Goal: Task Accomplishment & Management: Manage account settings

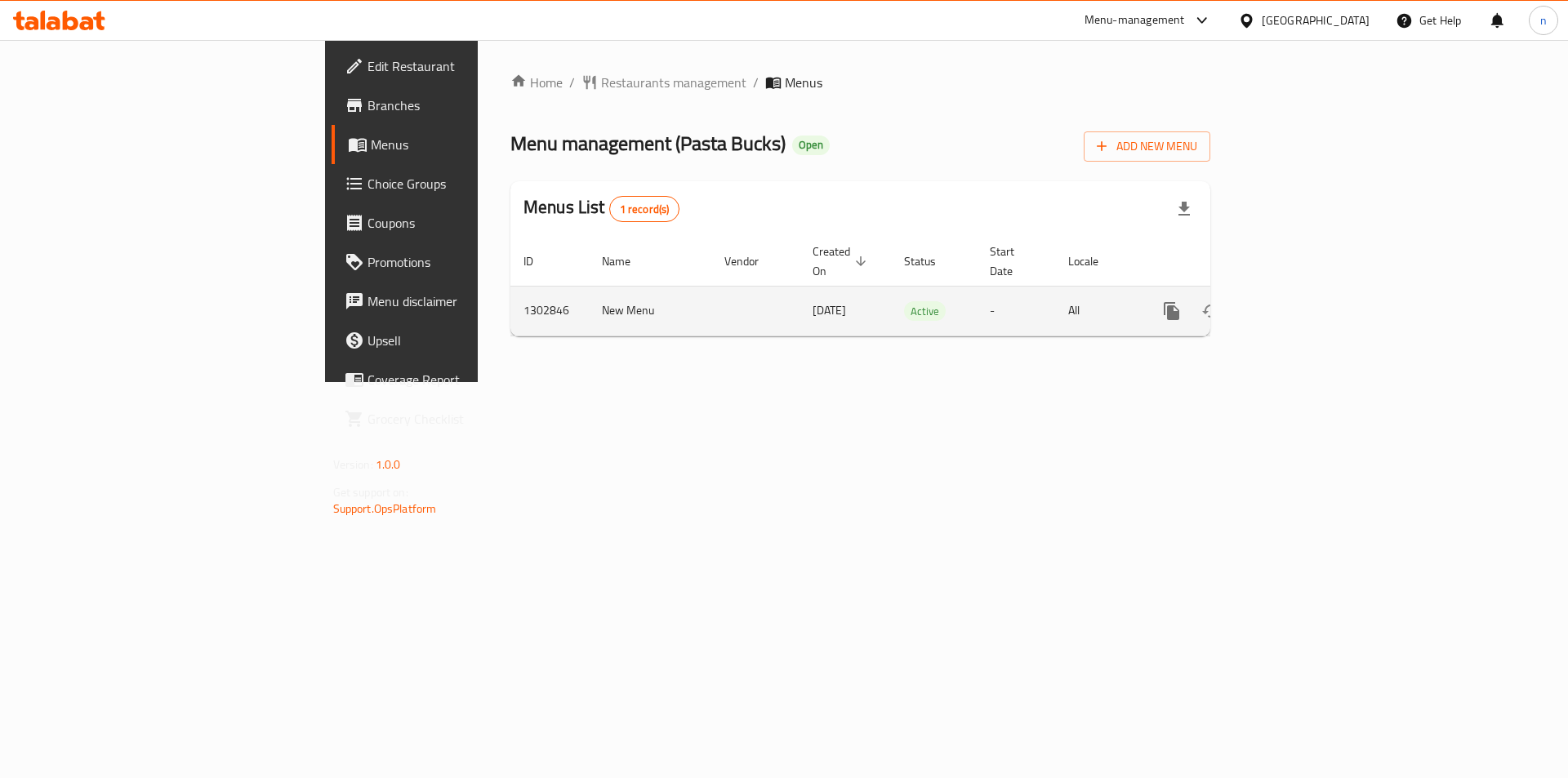
click at [1300, 301] on icon "enhanced table" at bounding box center [1290, 311] width 20 height 20
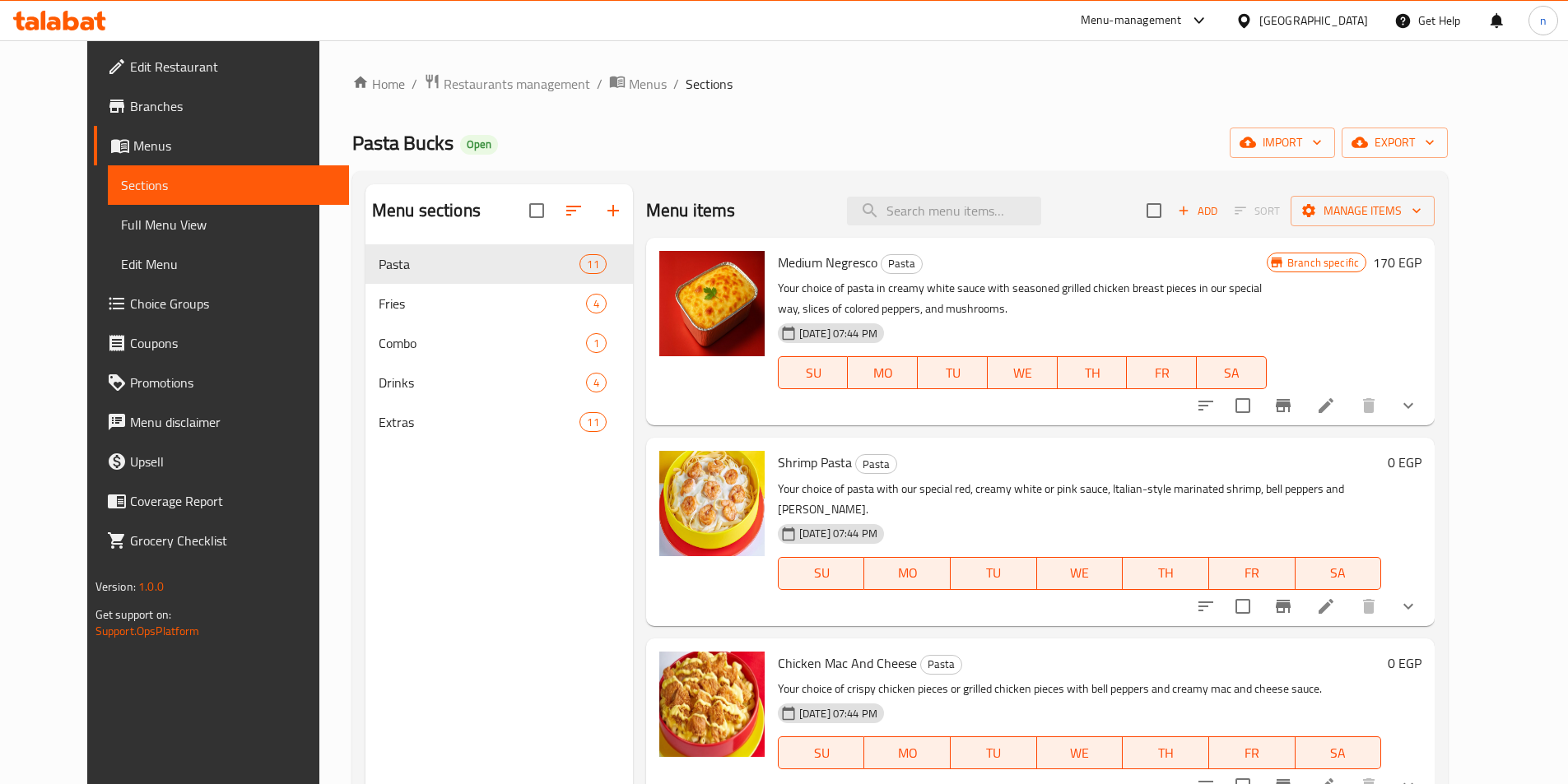
click at [130, 304] on span "Choice Groups" at bounding box center [233, 304] width 206 height 20
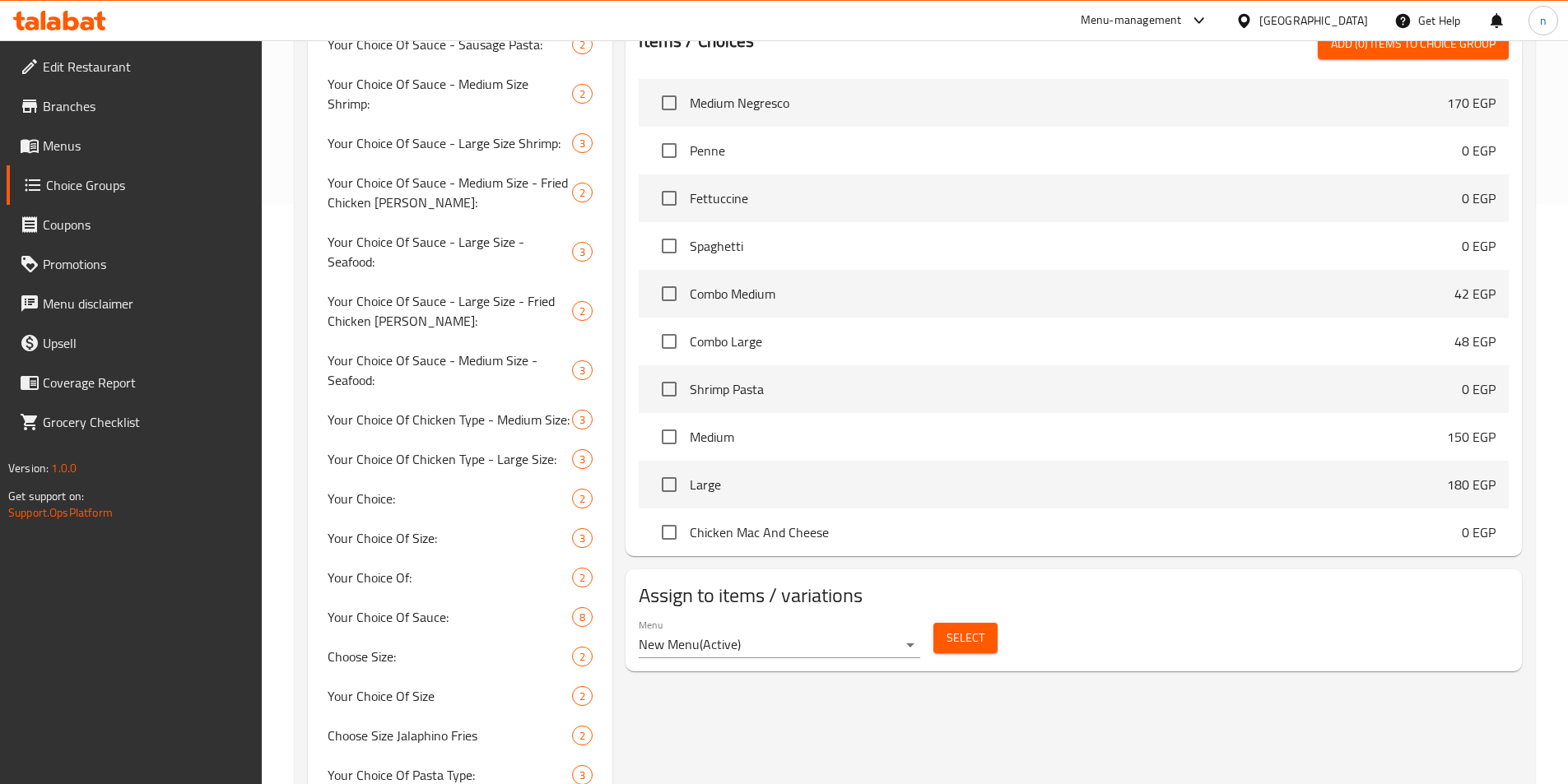
scroll to position [604, 0]
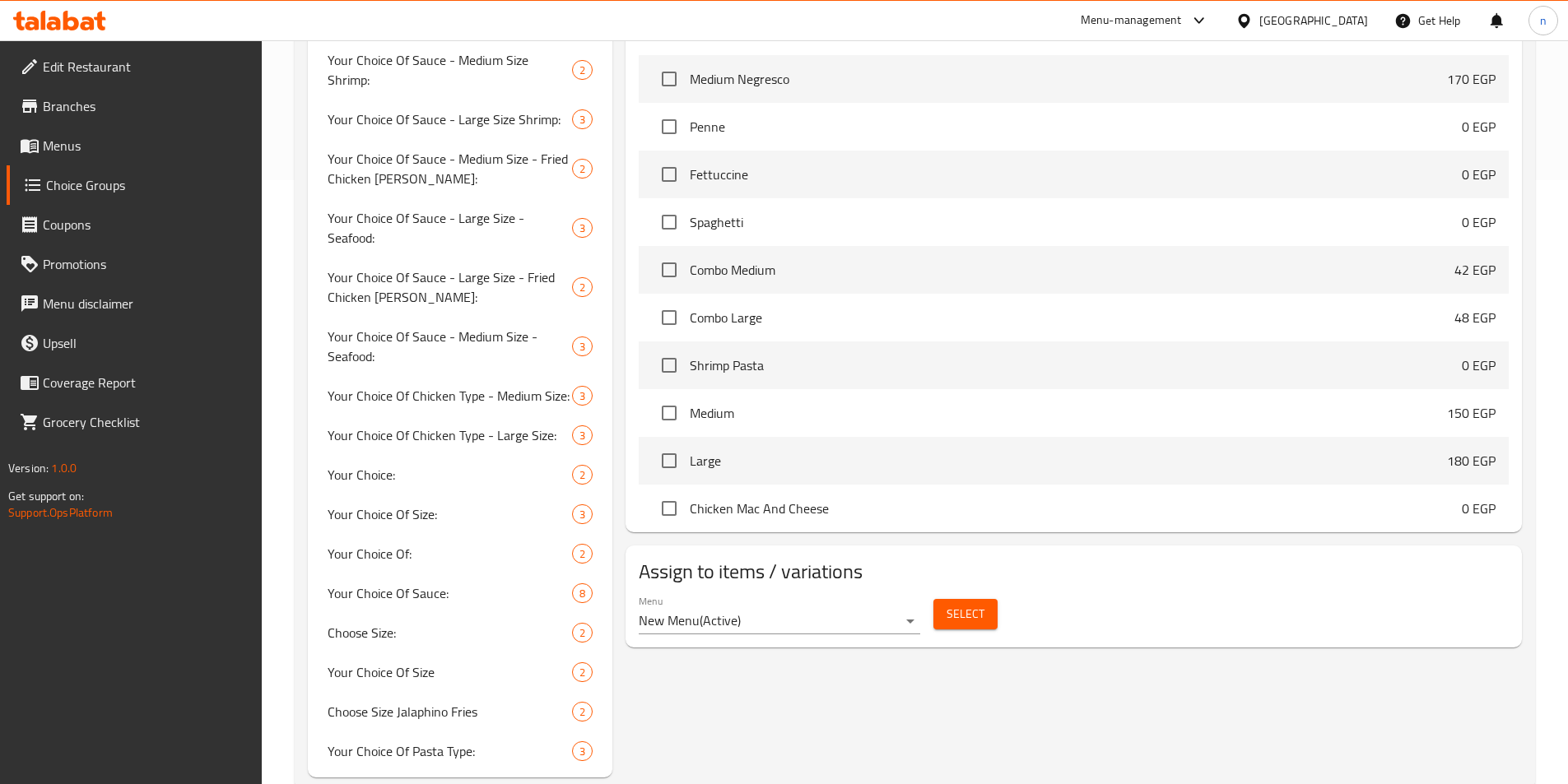
click at [1101, 588] on div "Menu New Menu ( Active ) Select" at bounding box center [1074, 614] width 884 height 53
